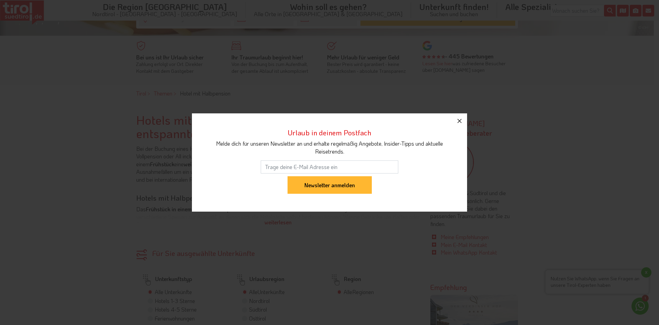
click at [457, 121] on icon "button" at bounding box center [459, 121] width 8 height 8
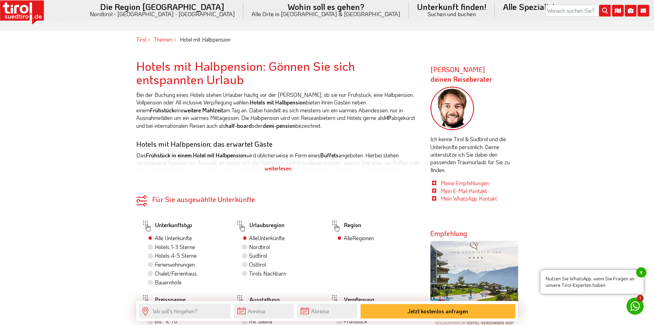
scroll to position [310, 0]
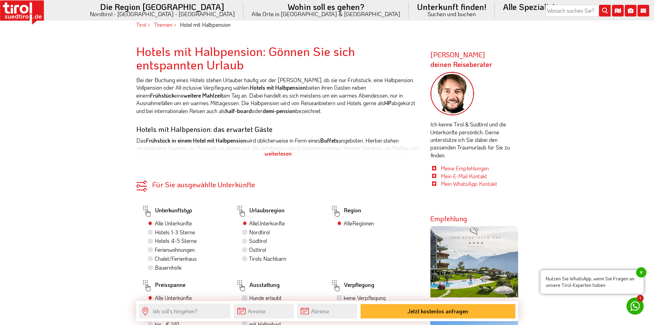
click at [249, 241] on label "Südtirol" at bounding box center [258, 241] width 18 height 8
click at [245, 241] on input "Südtirol" at bounding box center [245, 241] width 4 height 4
radio input "true"
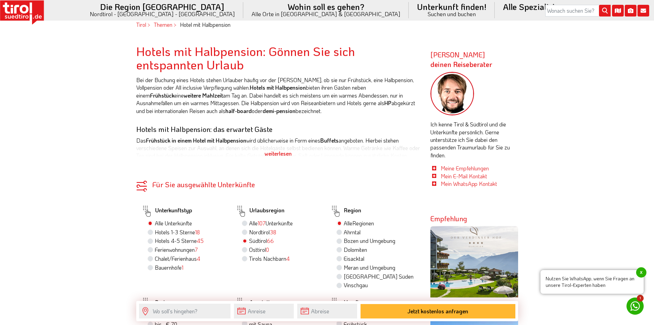
click at [155, 231] on label "Hotels 1-3 Sterne 18" at bounding box center [177, 233] width 45 height 8
click at [149, 231] on input "Hotels 1-3 Sterne 18" at bounding box center [151, 232] width 4 height 4
radio input "true"
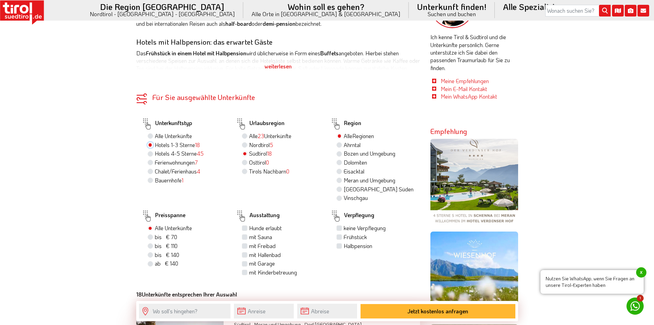
scroll to position [413, 0]
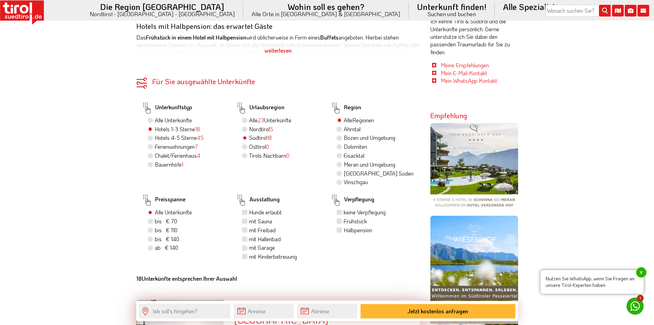
click at [155, 230] on label "bis € 110 bis CHF 103" at bounding box center [166, 231] width 23 height 8
click at [150, 230] on input "bis € 110 bis CHF 103" at bounding box center [151, 230] width 4 height 4
radio input "true"
click at [249, 239] on label "mit Hallenbad" at bounding box center [265, 240] width 32 height 8
click at [243, 239] on input "mit Hallenbad" at bounding box center [245, 239] width 4 height 4
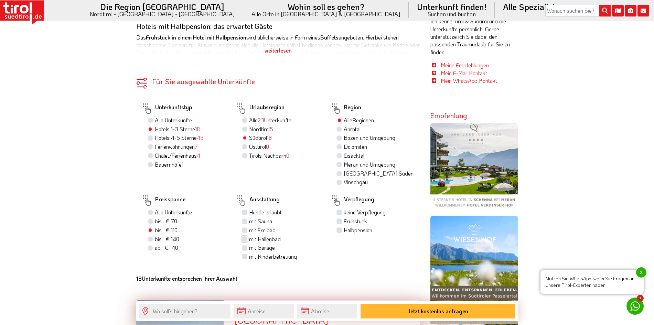
checkbox input "true"
click at [249, 229] on label "mit Freibad" at bounding box center [262, 231] width 26 height 8
click at [244, 229] on input "mit Freibad" at bounding box center [245, 230] width 4 height 4
checkbox input "true"
click at [344, 230] on label "Halbpension" at bounding box center [358, 231] width 29 height 8
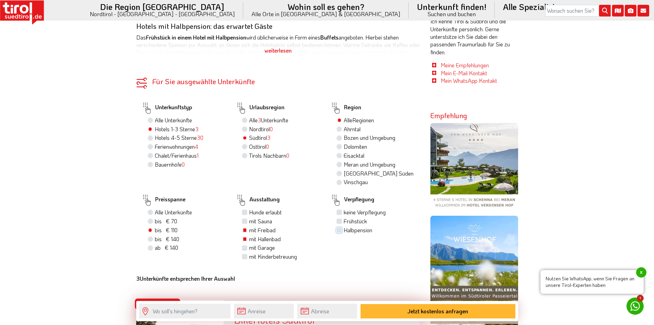
click at [338, 230] on input "Halbpension" at bounding box center [340, 230] width 4 height 4
checkbox input "true"
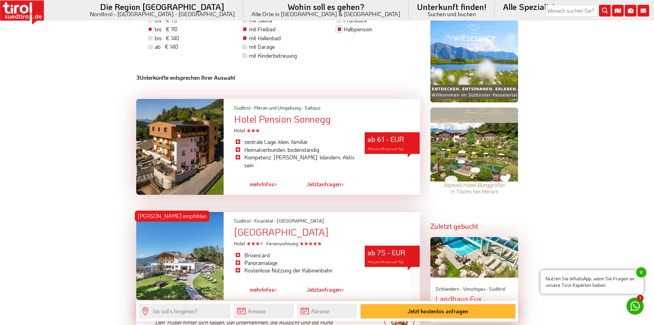
scroll to position [653, 0]
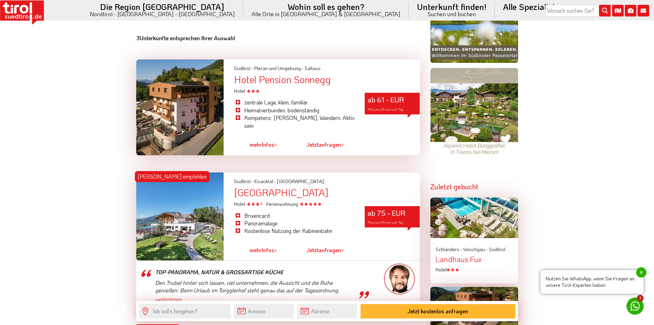
click at [259, 247] on span "mehr" at bounding box center [256, 250] width 12 height 7
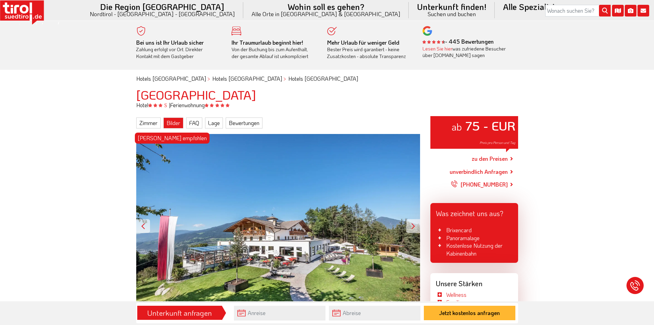
click at [171, 125] on link "Bilder" at bounding box center [173, 123] width 20 height 11
click at [494, 160] on link "zu den Preisen" at bounding box center [489, 158] width 36 height 17
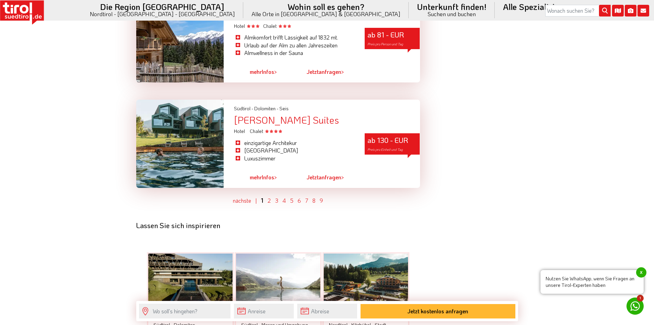
scroll to position [1977, 0]
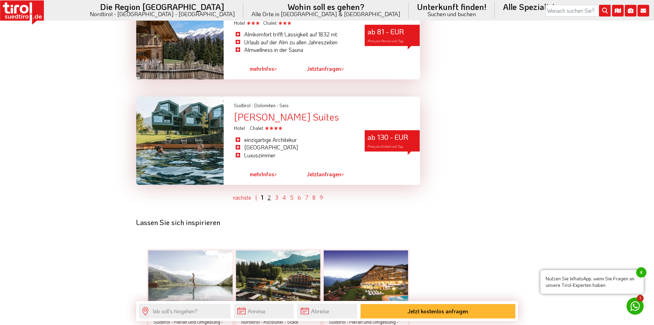
click at [268, 194] on link "2" at bounding box center [269, 197] width 3 height 7
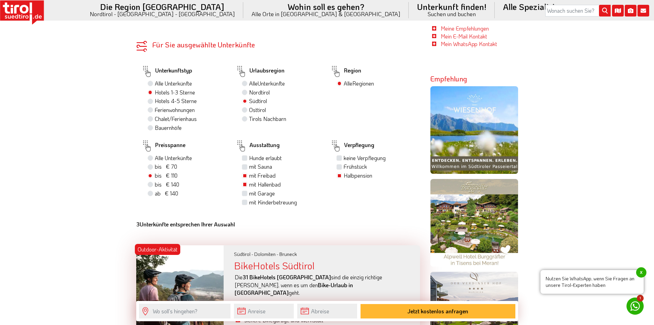
scroll to position [454, 0]
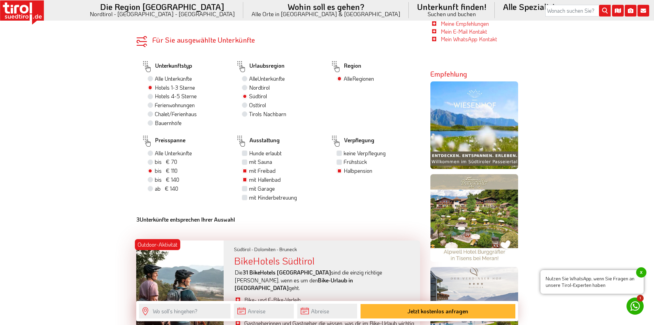
click at [155, 96] on label "Hotels 4-5 Sterne" at bounding box center [176, 97] width 42 height 8
click at [150, 96] on input "Hotels 4-5 Sterne" at bounding box center [151, 96] width 4 height 4
radio input "true"
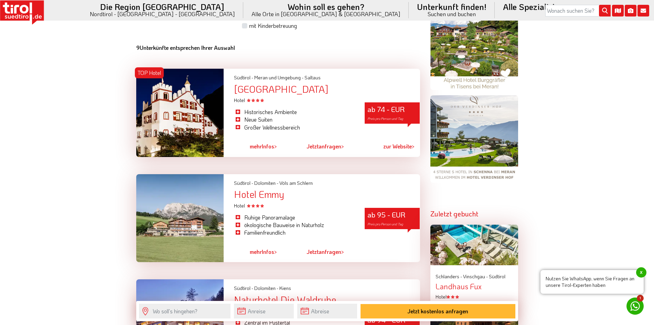
scroll to position [695, 0]
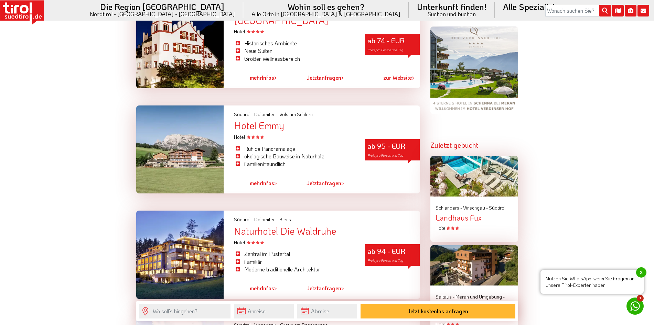
click at [267, 184] on link "mehr Infos >" at bounding box center [263, 183] width 27 height 16
